Goal: Information Seeking & Learning: Check status

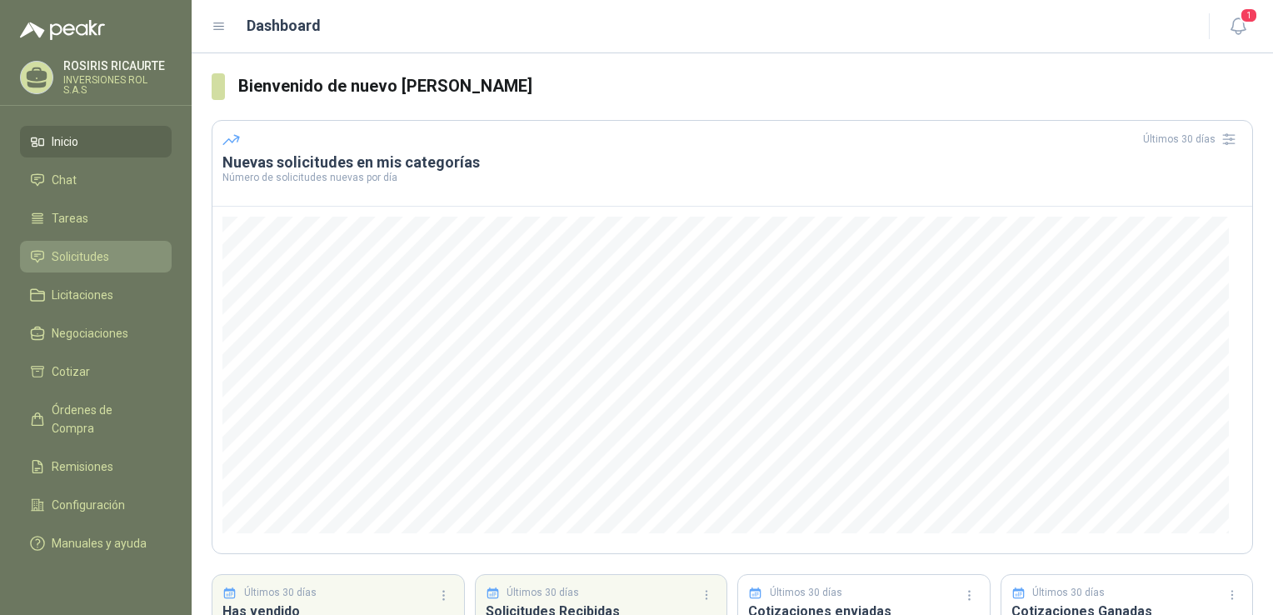
click at [70, 257] on span "Solicitudes" at bounding box center [80, 256] width 57 height 18
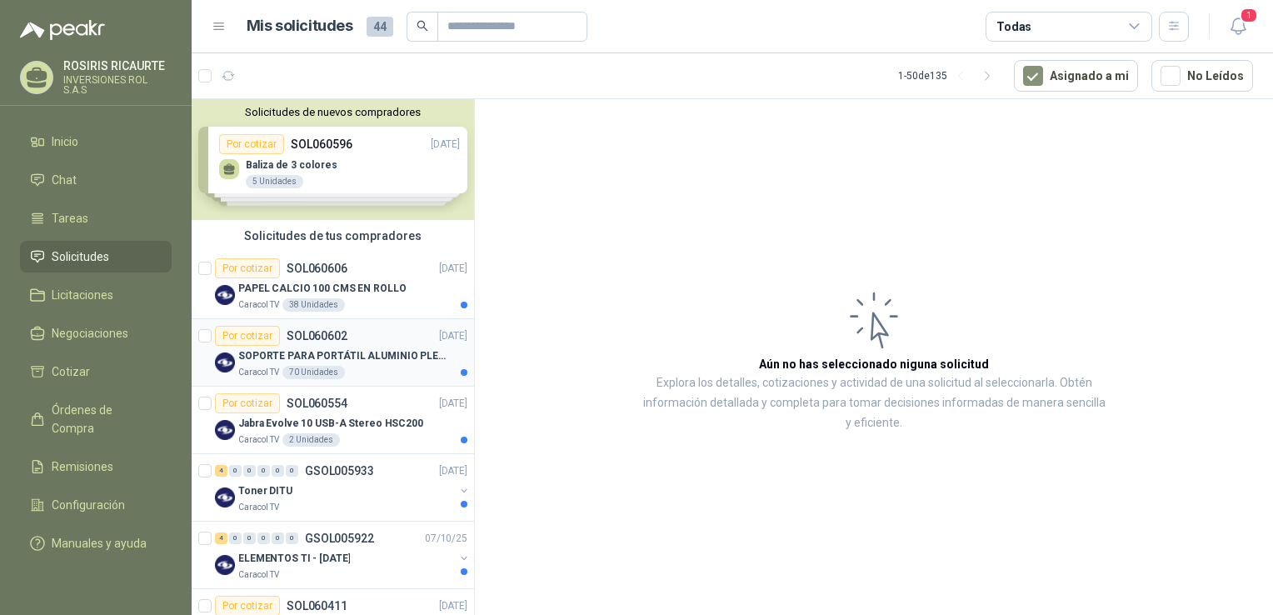
click at [378, 362] on p "SOPORTE PARA PORTÁTIL ALUMINIO PLEGABLE VTA" at bounding box center [341, 356] width 207 height 16
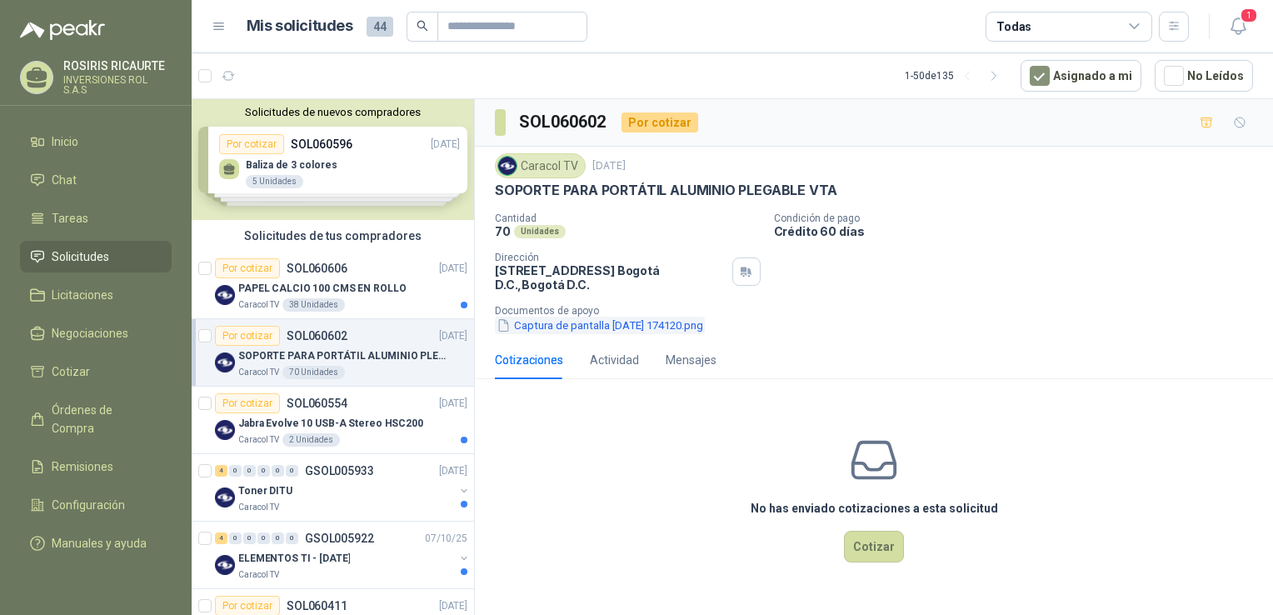
click at [606, 327] on button "Captura de pantalla [DATE] 174120.png" at bounding box center [600, 325] width 210 height 17
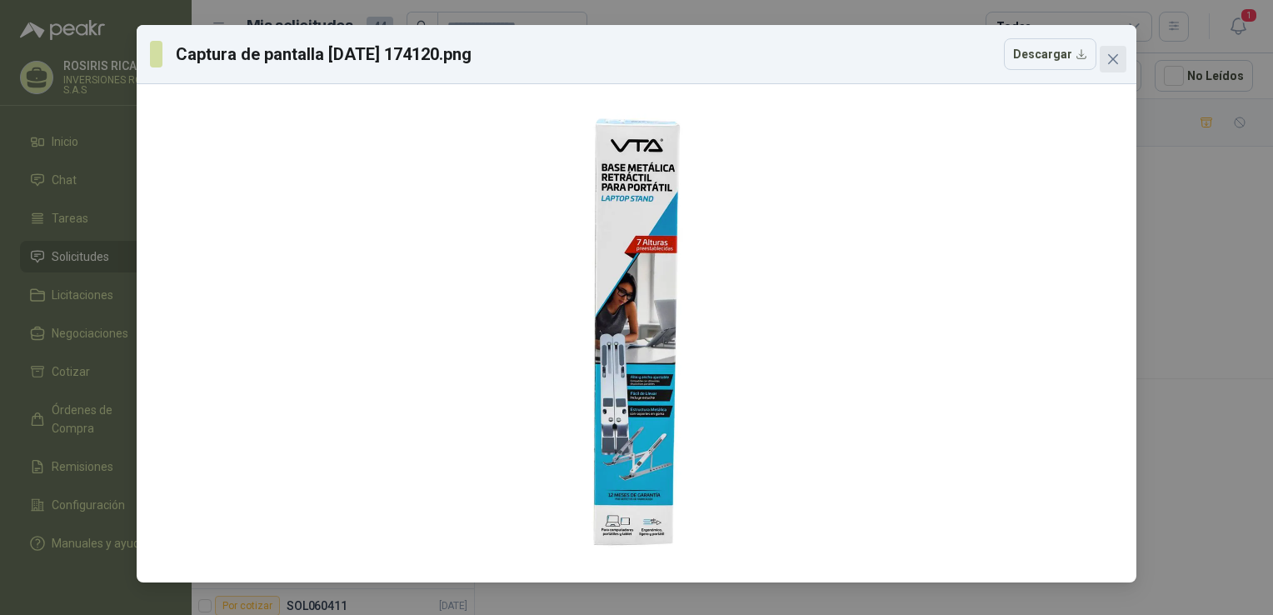
click at [1115, 67] on button "Close" at bounding box center [1113, 59] width 27 height 27
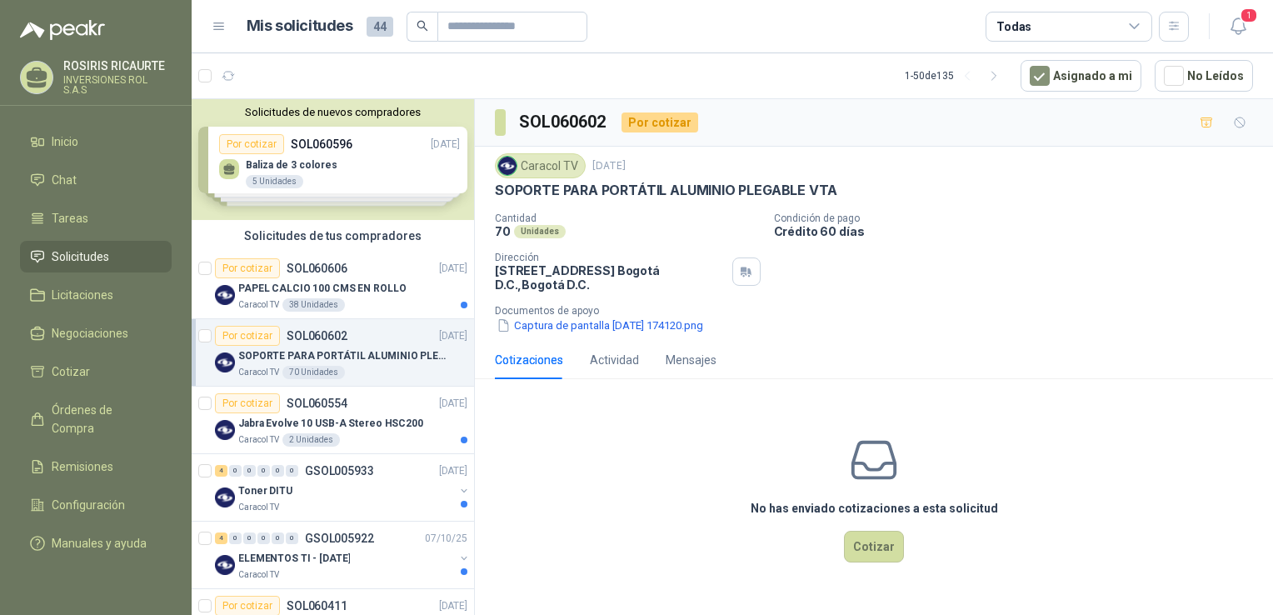
click at [365, 378] on article "Por cotizar SOL060602 [DATE] SOPORTE PARA PORTÁTIL ALUMINIO PLEGABLE VTA Caraco…" at bounding box center [333, 352] width 282 height 67
click at [369, 375] on div "Caracol TV 70 Unidades" at bounding box center [352, 372] width 229 height 13
click at [383, 369] on div "Caracol TV 70 Unidades" at bounding box center [352, 372] width 229 height 13
click at [566, 325] on button "Captura de pantalla [DATE] 174120.png" at bounding box center [600, 325] width 210 height 17
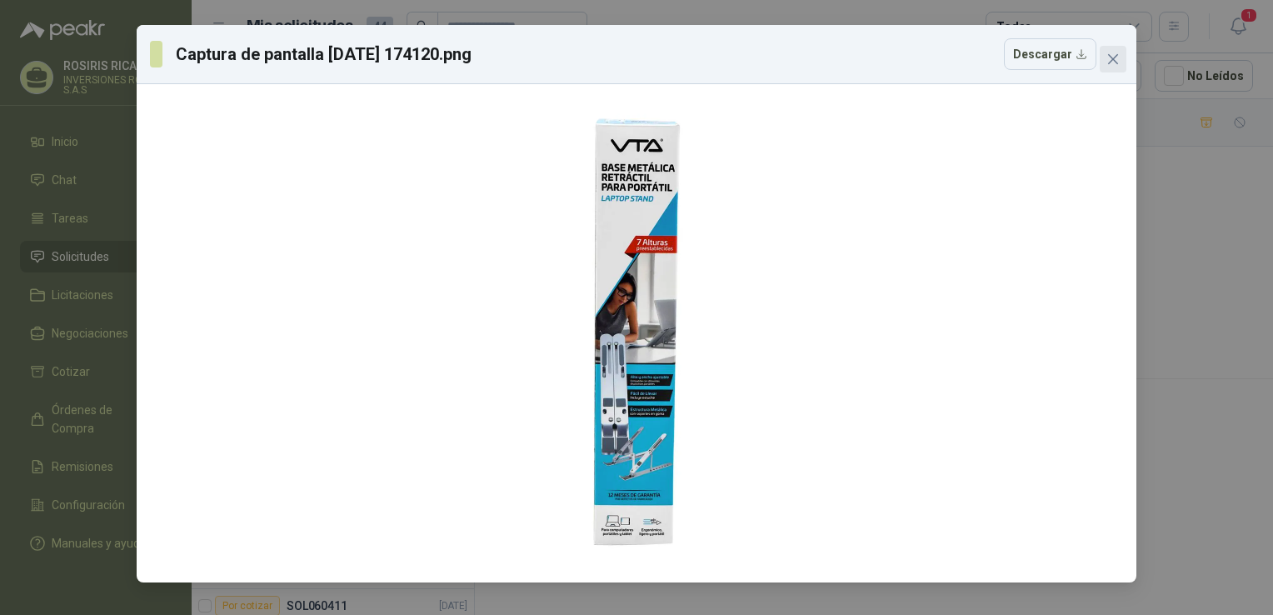
click at [1114, 66] on button "Close" at bounding box center [1113, 59] width 27 height 27
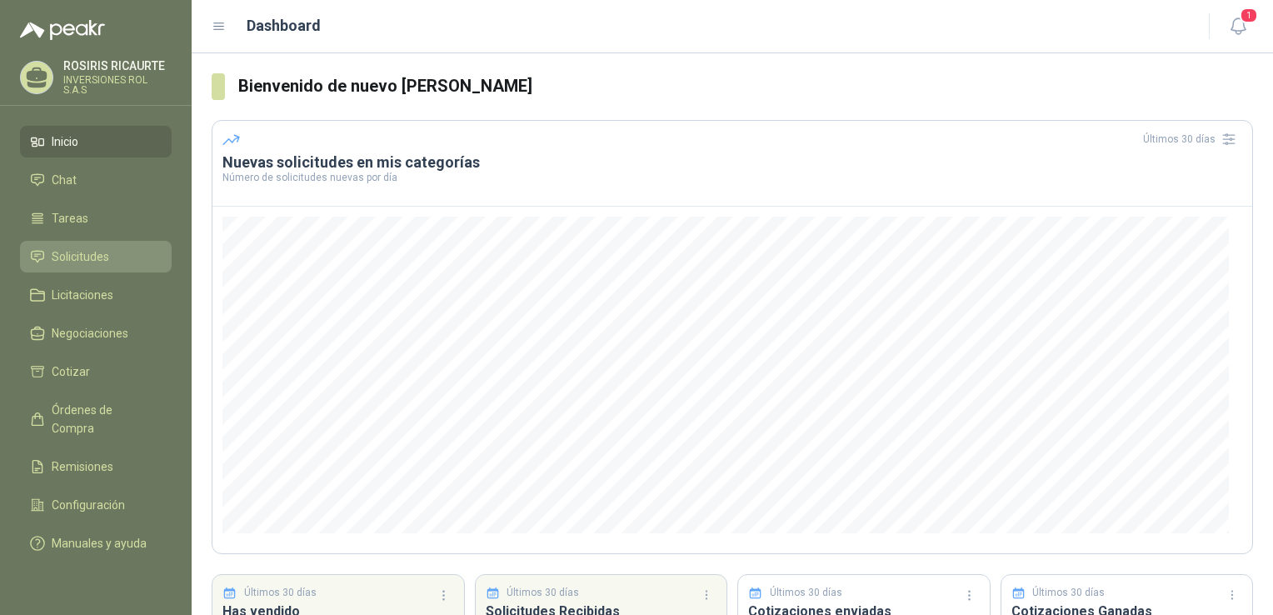
click at [87, 253] on span "Solicitudes" at bounding box center [80, 256] width 57 height 18
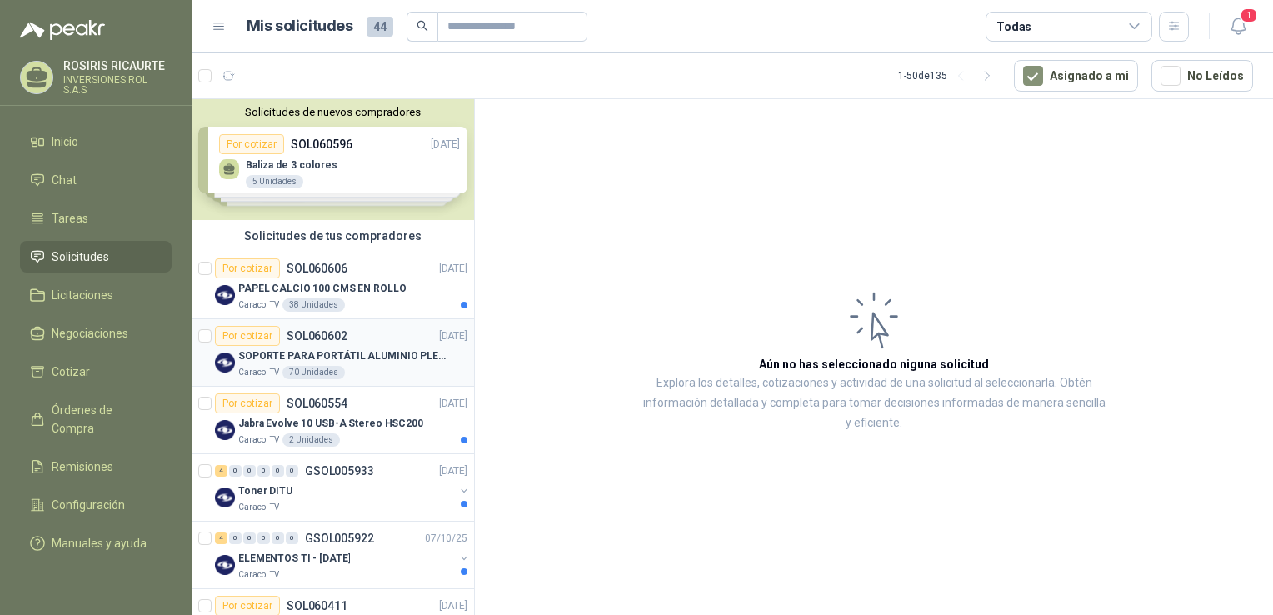
click at [370, 374] on div "Caracol TV 70 Unidades" at bounding box center [352, 372] width 229 height 13
